Goal: Information Seeking & Learning: Find specific fact

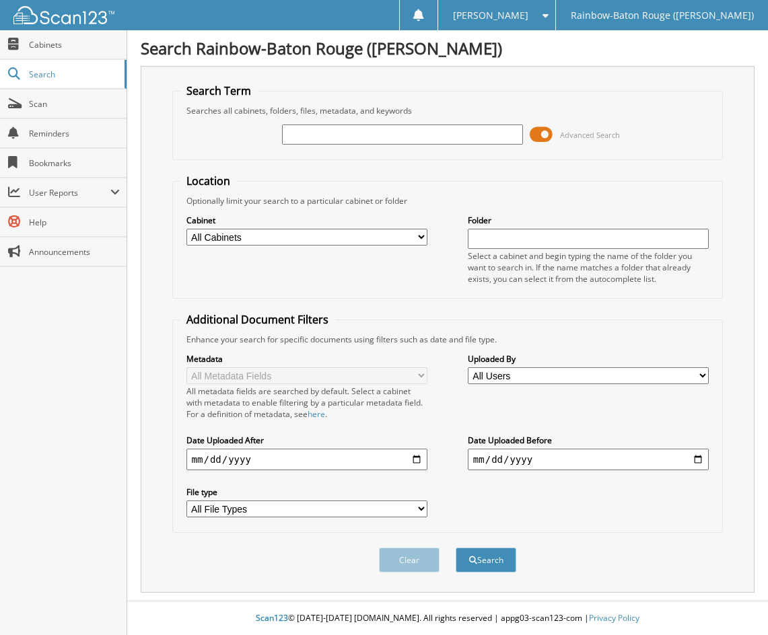
click at [313, 139] on input "text" at bounding box center [403, 135] width 242 height 20
type input "[PERSON_NAME]"
click at [489, 567] on button "Search" at bounding box center [486, 560] width 61 height 25
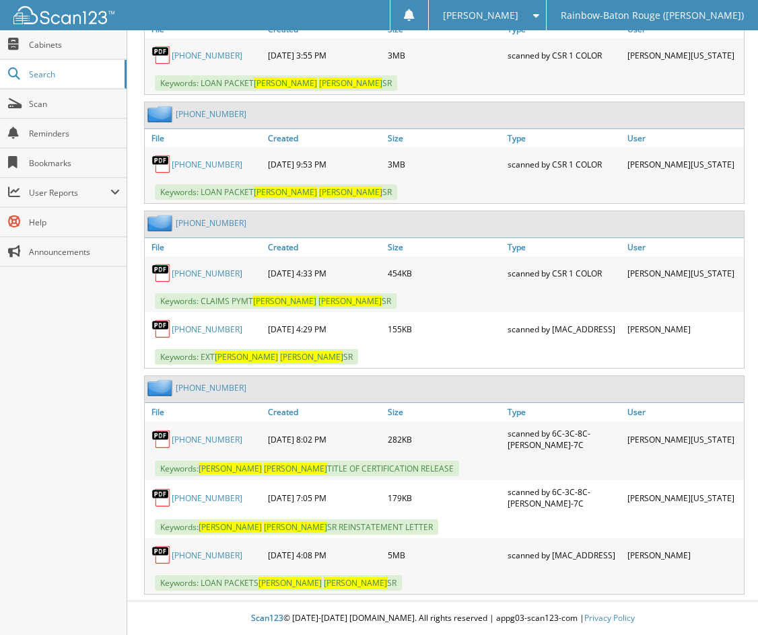
scroll to position [720, 0]
click at [184, 558] on link "[PHONE_NUMBER]" at bounding box center [207, 555] width 71 height 11
